Goal: Find contact information: Obtain details needed to contact an individual or organization

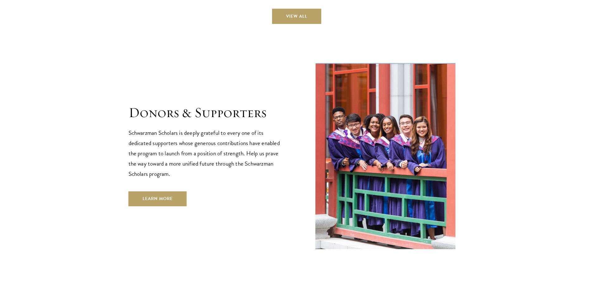
scroll to position [1852, 0]
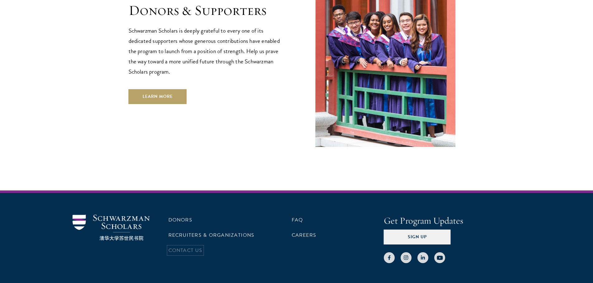
click at [189, 247] on link "Contact Us" at bounding box center [185, 250] width 34 height 7
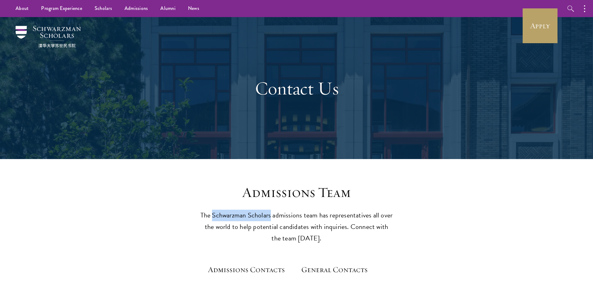
drag, startPoint x: 213, startPoint y: 215, endPoint x: 271, endPoint y: 218, distance: 58.2
click at [271, 218] on p "The Schwarzman Scholars admissions team has representatives all over the world …" at bounding box center [296, 227] width 193 height 35
copy p "Schwarzman Scholars"
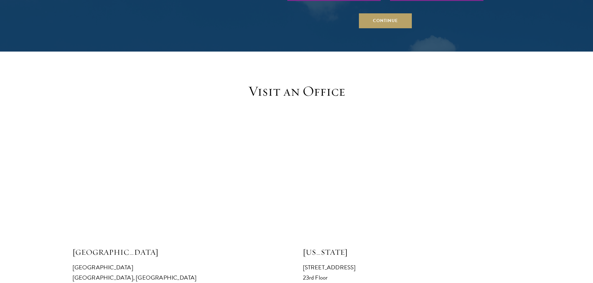
scroll to position [684, 0]
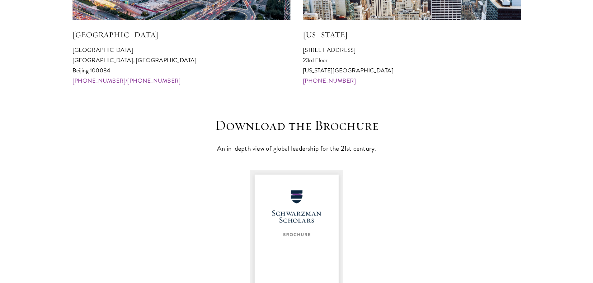
scroll to position [902, 0]
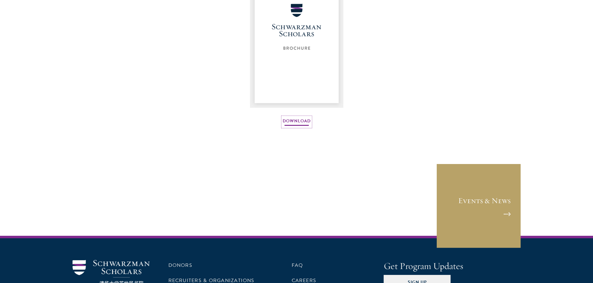
click at [301, 121] on link "Download" at bounding box center [296, 122] width 28 height 10
